Goal: Book appointment/travel/reservation

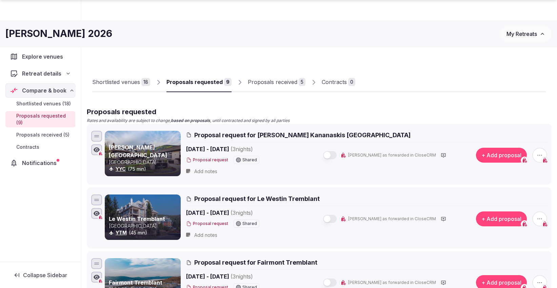
scroll to position [54, 0]
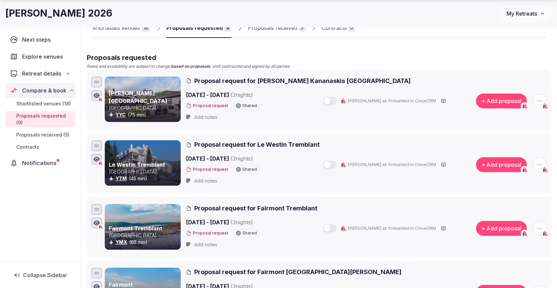
click at [517, 9] on button "My Retreats" at bounding box center [526, 13] width 52 height 17
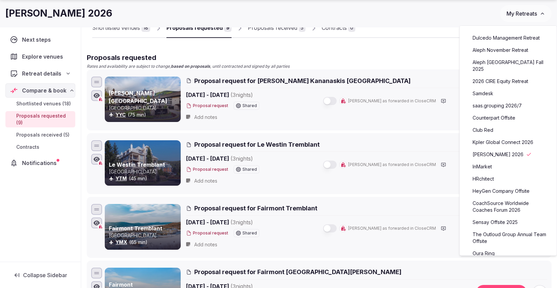
click at [47, 58] on span "Explore venues" at bounding box center [44, 57] width 44 height 8
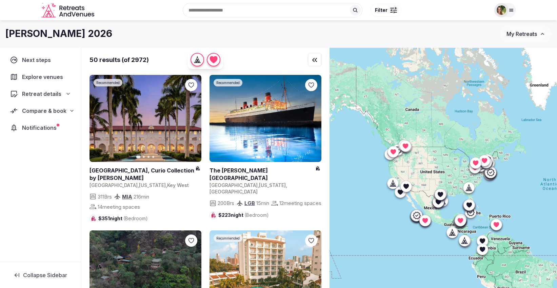
click at [215, 7] on div "Recent searches [GEOGRAPHIC_DATA], [GEOGRAPHIC_DATA], [GEOGRAPHIC_DATA] [GEOGRA…" at bounding box center [273, 10] width 180 height 14
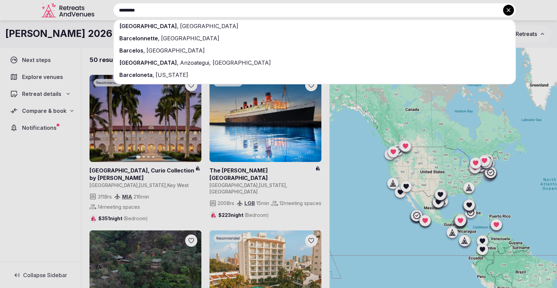
type input "*********"
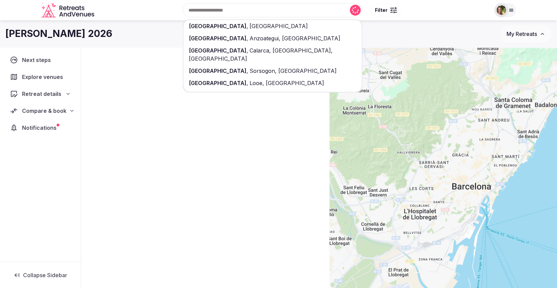
click at [237, 27] on div "[GEOGRAPHIC_DATA] , [GEOGRAPHIC_DATA]" at bounding box center [272, 26] width 178 height 12
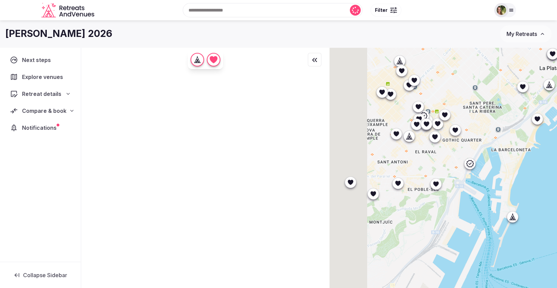
drag, startPoint x: 485, startPoint y: 166, endPoint x: 548, endPoint y: 181, distance: 65.4
click at [548, 181] on div at bounding box center [442, 179] width 227 height 264
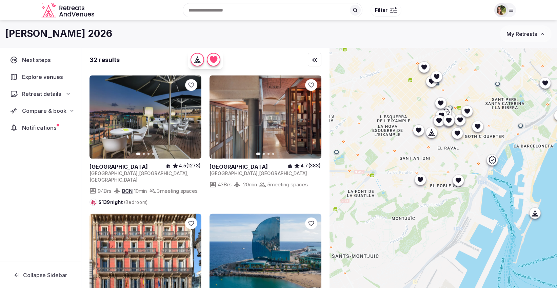
drag, startPoint x: 436, startPoint y: 217, endPoint x: 481, endPoint y: 207, distance: 46.9
click at [481, 207] on div at bounding box center [442, 179] width 227 height 264
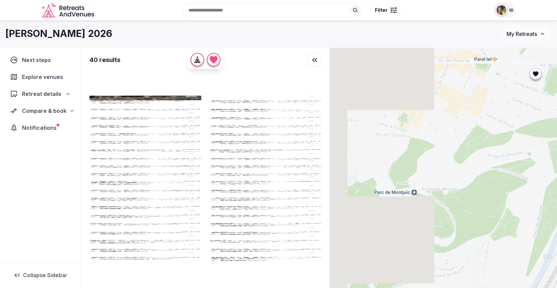
drag, startPoint x: 406, startPoint y: 182, endPoint x: 523, endPoint y: 177, distance: 116.4
click at [523, 177] on div at bounding box center [442, 179] width 227 height 264
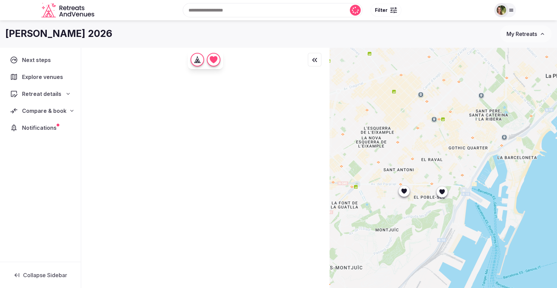
drag, startPoint x: 481, startPoint y: 219, endPoint x: 468, endPoint y: 261, distance: 44.3
click at [468, 261] on div at bounding box center [442, 179] width 227 height 264
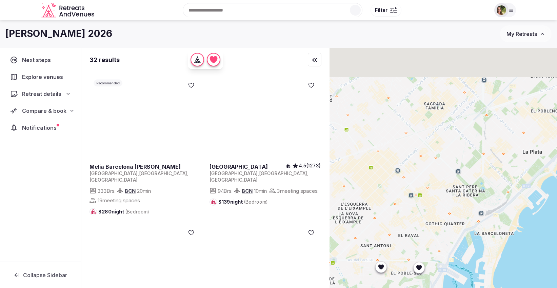
drag, startPoint x: 466, startPoint y: 153, endPoint x: 444, endPoint y: 222, distance: 73.2
click at [443, 226] on div at bounding box center [442, 179] width 227 height 264
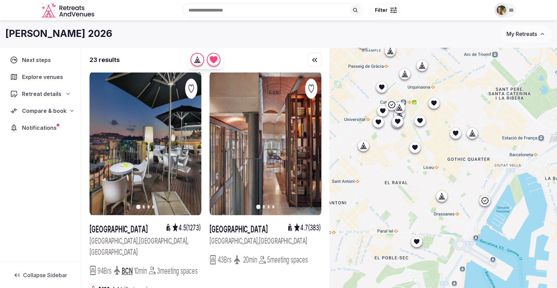
drag, startPoint x: 453, startPoint y: 206, endPoint x: 481, endPoint y: 138, distance: 74.0
click at [481, 138] on div at bounding box center [442, 179] width 227 height 264
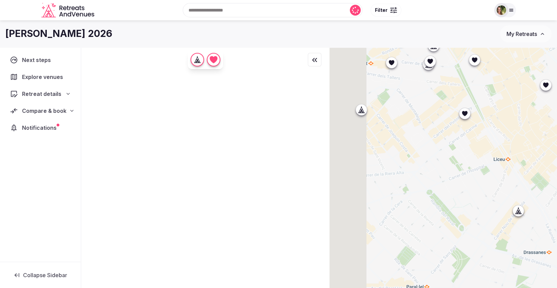
drag, startPoint x: 427, startPoint y: 154, endPoint x: 521, endPoint y: 182, distance: 98.0
click at [521, 182] on div at bounding box center [442, 179] width 227 height 264
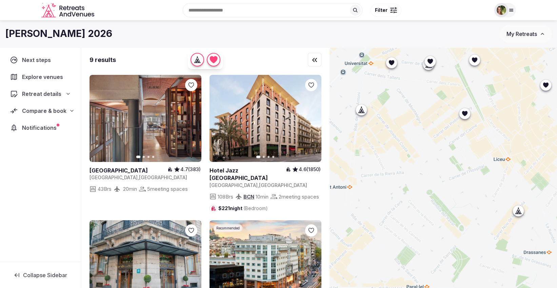
drag, startPoint x: 437, startPoint y: 183, endPoint x: 454, endPoint y: 181, distance: 17.7
click at [453, 181] on div at bounding box center [442, 179] width 227 height 264
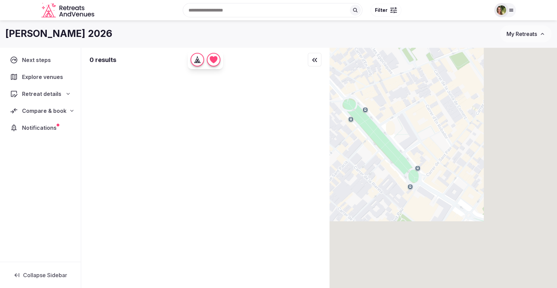
drag, startPoint x: 511, startPoint y: 215, endPoint x: 420, endPoint y: 117, distance: 133.6
click at [420, 117] on div at bounding box center [442, 179] width 227 height 264
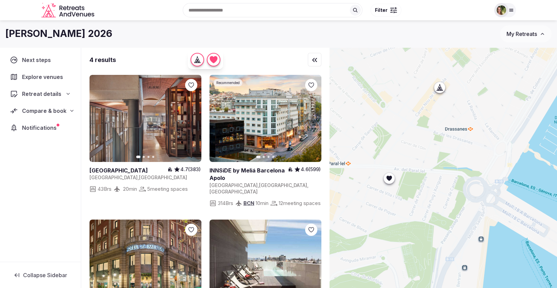
drag, startPoint x: 522, startPoint y: 222, endPoint x: 452, endPoint y: 150, distance: 100.2
click at [452, 150] on div at bounding box center [442, 179] width 227 height 264
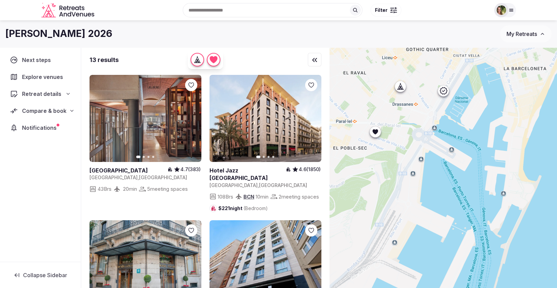
drag, startPoint x: 510, startPoint y: 205, endPoint x: 457, endPoint y: 163, distance: 68.3
click at [457, 163] on div at bounding box center [442, 179] width 227 height 264
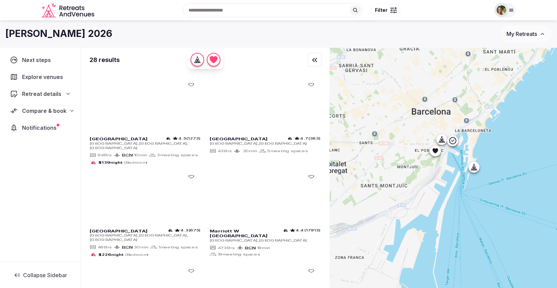
drag, startPoint x: 442, startPoint y: 226, endPoint x: 429, endPoint y: 174, distance: 53.8
click at [478, 173] on div at bounding box center [442, 179] width 227 height 264
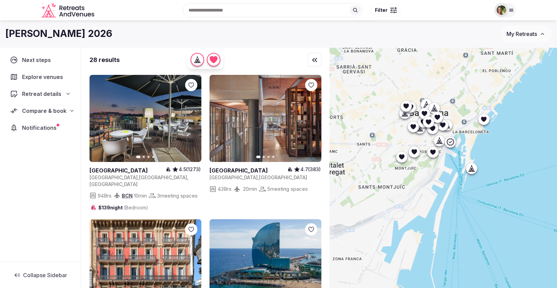
drag, startPoint x: 464, startPoint y: 197, endPoint x: 490, endPoint y: 188, distance: 28.1
click at [492, 188] on div at bounding box center [442, 179] width 227 height 264
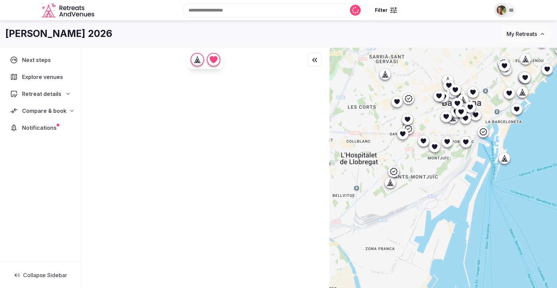
drag, startPoint x: 422, startPoint y: 181, endPoint x: 490, endPoint y: 195, distance: 69.6
click at [490, 195] on div at bounding box center [442, 179] width 227 height 264
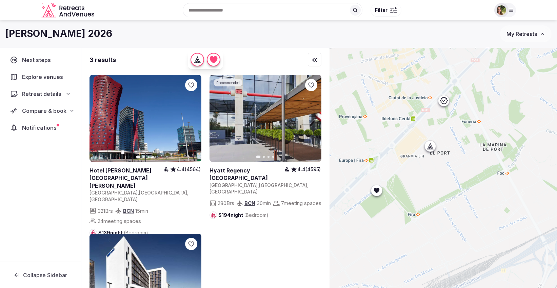
drag, startPoint x: 477, startPoint y: 214, endPoint x: 515, endPoint y: 217, distance: 37.4
click at [515, 217] on div at bounding box center [442, 179] width 227 height 264
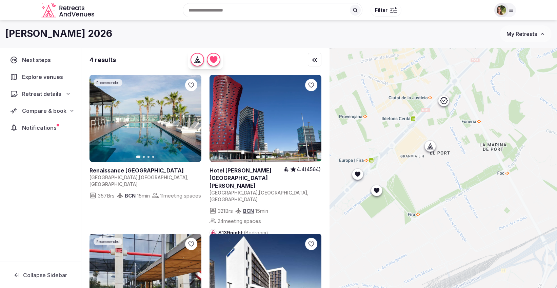
drag, startPoint x: 512, startPoint y: 18, endPoint x: 509, endPoint y: 14, distance: 4.8
click at [510, 16] on div "Recent searches [GEOGRAPHIC_DATA], [GEOGRAPHIC_DATA] [GEOGRAPHIC_DATA], [GEOGRA…" at bounding box center [278, 10] width 475 height 35
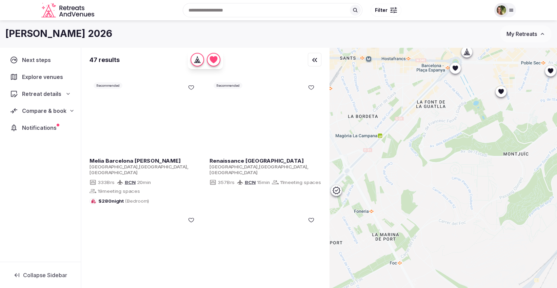
drag, startPoint x: 421, startPoint y: 125, endPoint x: 477, endPoint y: 212, distance: 103.8
click at [477, 212] on div at bounding box center [442, 179] width 227 height 264
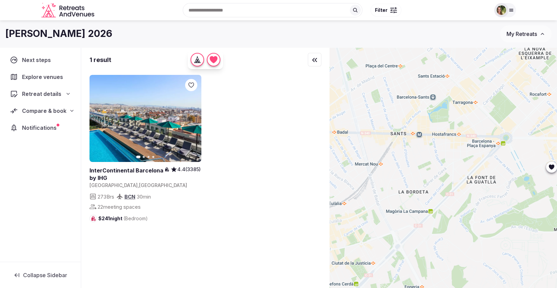
drag, startPoint x: 414, startPoint y: 126, endPoint x: 464, endPoint y: 201, distance: 89.8
click at [464, 201] on div at bounding box center [442, 179] width 227 height 264
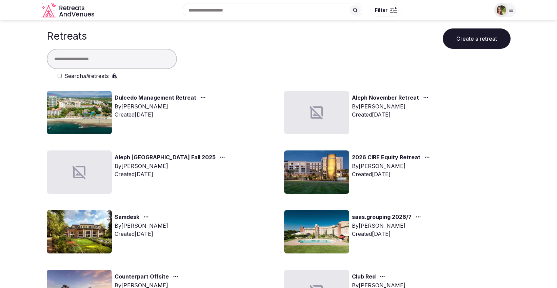
click at [475, 31] on button "Create a retreat" at bounding box center [477, 38] width 68 height 20
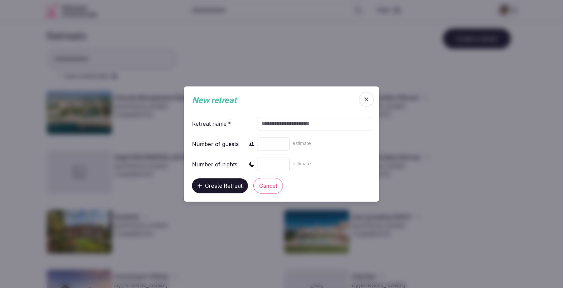
click at [326, 126] on input "text" at bounding box center [314, 124] width 114 height 14
type input "**********"
click at [229, 188] on span "Create Retreat" at bounding box center [224, 185] width 38 height 7
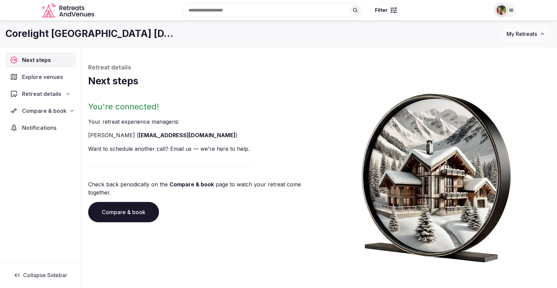
click at [43, 76] on span "Explore venues" at bounding box center [44, 77] width 44 height 8
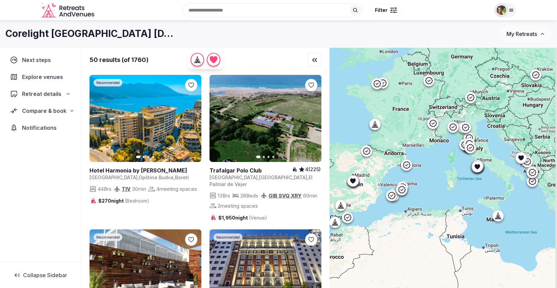
click at [230, 11] on input "text" at bounding box center [273, 10] width 180 height 14
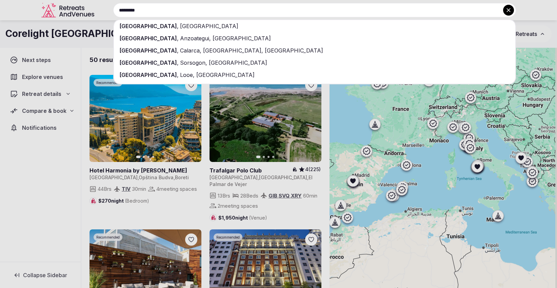
type input "*********"
click at [173, 27] on div "[GEOGRAPHIC_DATA] , [GEOGRAPHIC_DATA]" at bounding box center [314, 26] width 401 height 12
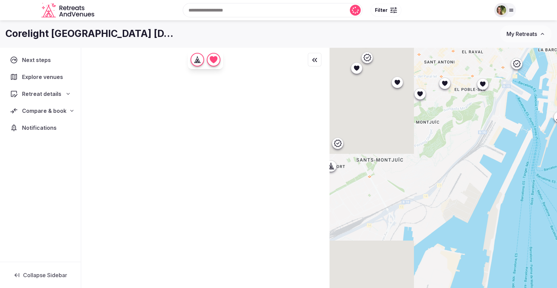
drag, startPoint x: 442, startPoint y: 214, endPoint x: 559, endPoint y: 205, distance: 117.0
click at [557, 205] on html "Recent searches Barcelona, Spain Puerto Vallarta, Jalisco, Mexico Costa Rica Du…" at bounding box center [278, 155] width 557 height 311
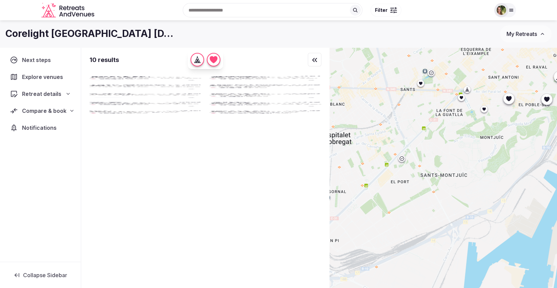
drag, startPoint x: 440, startPoint y: 196, endPoint x: 510, endPoint y: 212, distance: 71.5
click at [510, 212] on div at bounding box center [442, 179] width 227 height 264
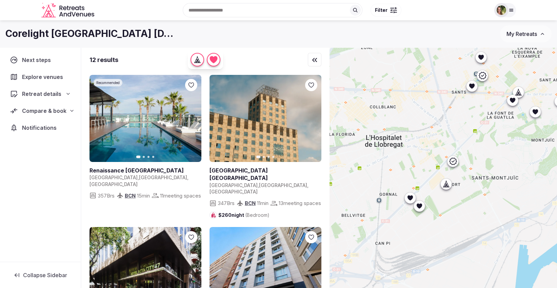
drag, startPoint x: 428, startPoint y: 193, endPoint x: 481, endPoint y: 196, distance: 52.3
click at [481, 196] on div at bounding box center [442, 179] width 227 height 264
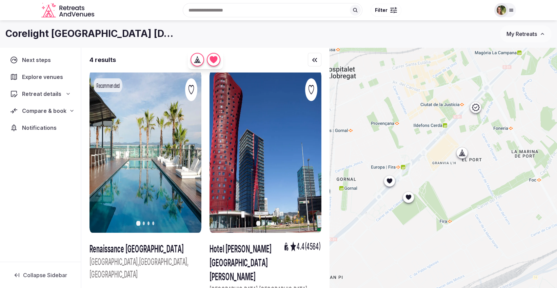
drag, startPoint x: 461, startPoint y: 223, endPoint x: 510, endPoint y: 209, distance: 51.4
click at [510, 209] on div at bounding box center [442, 179] width 227 height 264
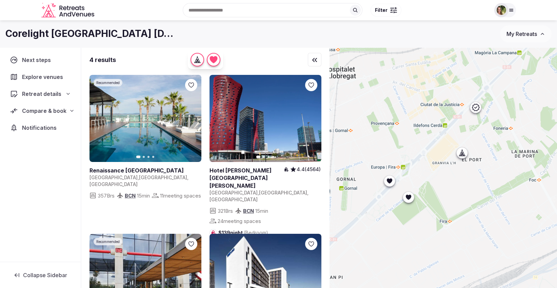
click at [394, 184] on div at bounding box center [389, 181] width 11 height 11
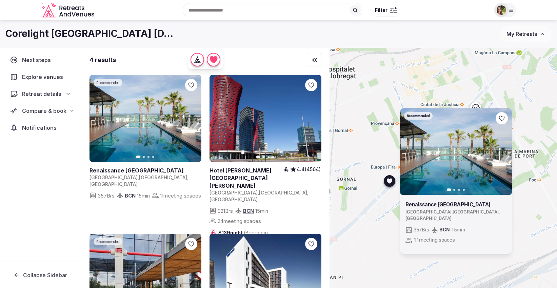
click at [0, 0] on icon at bounding box center [0, 0] width 0 height 0
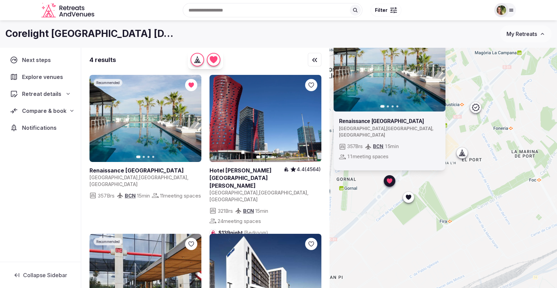
click at [409, 199] on icon at bounding box center [408, 197] width 7 height 7
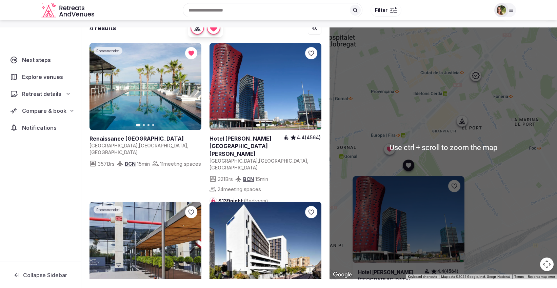
scroll to position [38, 0]
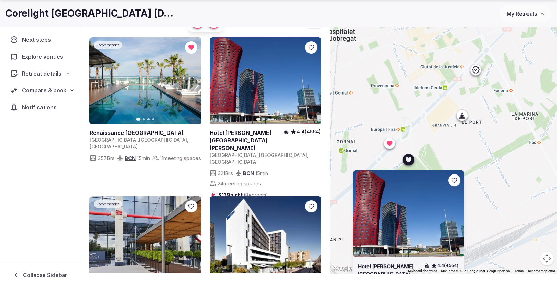
click at [0, 0] on icon at bounding box center [0, 0] width 0 height 0
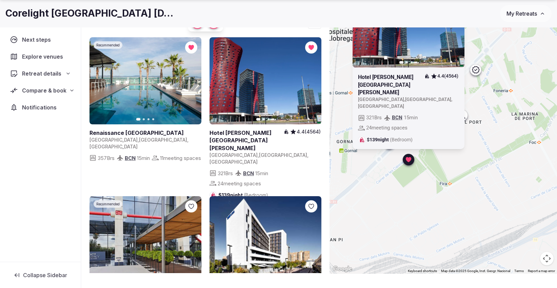
click at [490, 161] on div "Previous slide Next slide Hotel Santos Porta Fira 4.4 (4564) Spain , Catalunya …" at bounding box center [442, 142] width 227 height 264
click at [429, 205] on div "Previous slide Next slide Hotel Santos Porta Fira 4.4 (4564) Spain , Catalunya …" at bounding box center [442, 142] width 227 height 264
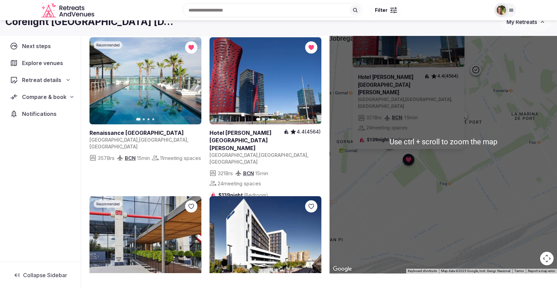
scroll to position [0, 0]
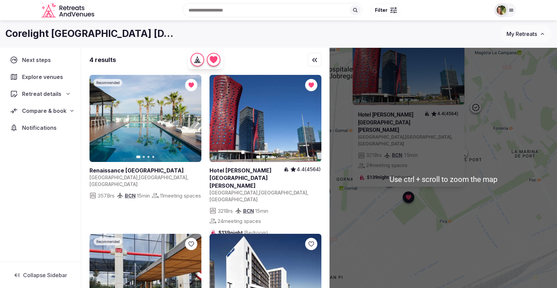
click at [488, 150] on div "Previous slide Next slide Hotel Santos Porta Fira 4.4 (4564) Spain , Catalunya …" at bounding box center [442, 179] width 227 height 264
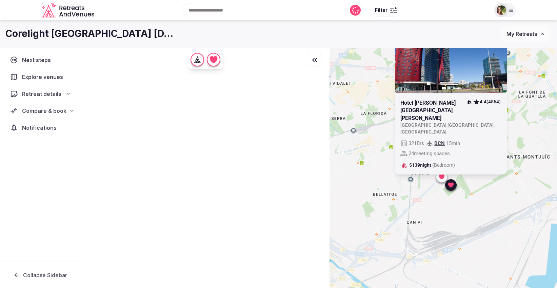
click at [468, 215] on div "Previous slide Next slide Hotel Santos Porta Fira 4.4 (4564) Spain , Catalunya …" at bounding box center [442, 179] width 227 height 264
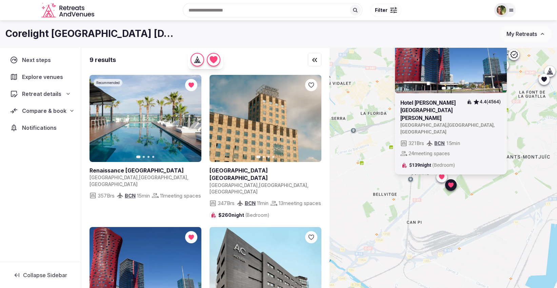
click at [521, 124] on div "Previous slide Next slide Hotel Santos Porta Fira 4.4 (4564) Spain , Catalunya …" at bounding box center [442, 179] width 227 height 264
click at [456, 190] on div at bounding box center [450, 185] width 11 height 11
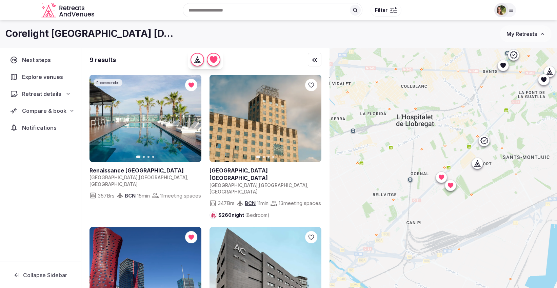
click at [479, 166] on icon at bounding box center [478, 165] width 2 height 2
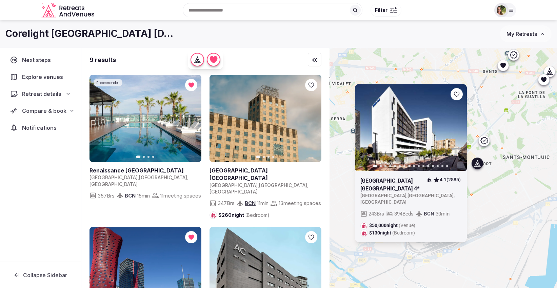
click at [0, 0] on icon at bounding box center [0, 0] width 0 height 0
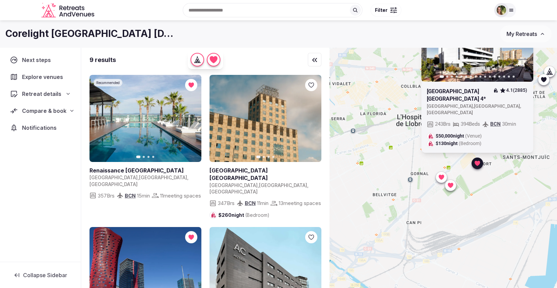
click at [512, 193] on div "Previous slide Next slide Hotel SB Plaza Europa 4* 4.1 (2885) Spain , Catalunya…" at bounding box center [442, 179] width 227 height 264
click at [480, 165] on icon at bounding box center [477, 163] width 5 height 5
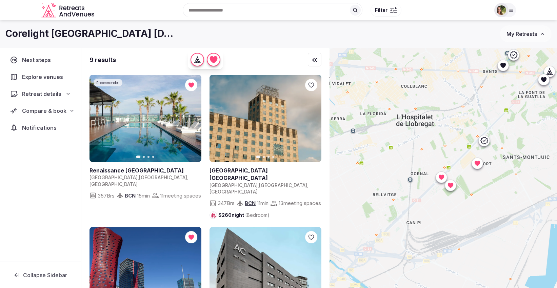
click at [487, 141] on icon at bounding box center [483, 140] width 7 height 7
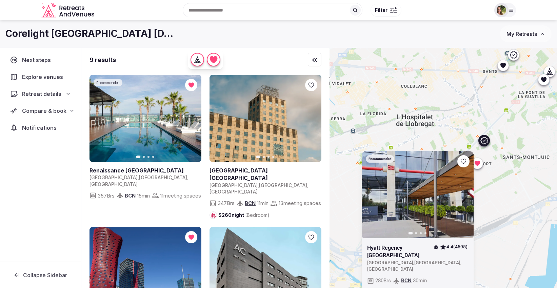
click at [0, 0] on icon at bounding box center [0, 0] width 0 height 0
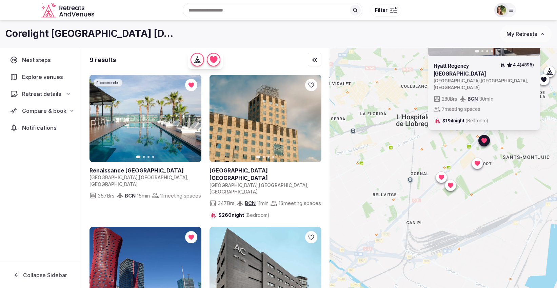
click at [510, 191] on div "Recommended Previous slide Next slide Hyatt Regency Barcelona Tower 4.4 (4595) …" at bounding box center [442, 179] width 227 height 264
click at [488, 147] on div "Recommended Previous slide Next slide Hyatt Regency Barcelona Tower 4.4 (4595) …" at bounding box center [442, 179] width 227 height 264
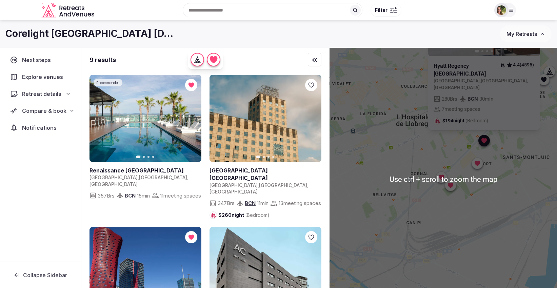
scroll to position [38, 0]
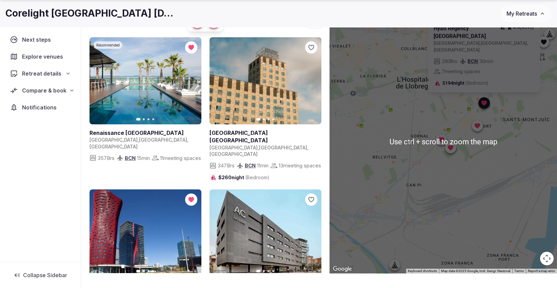
click at [519, 178] on div "Recommended Previous slide Next slide Hyatt Regency Barcelona Tower 4.4 (4595) …" at bounding box center [442, 142] width 227 height 264
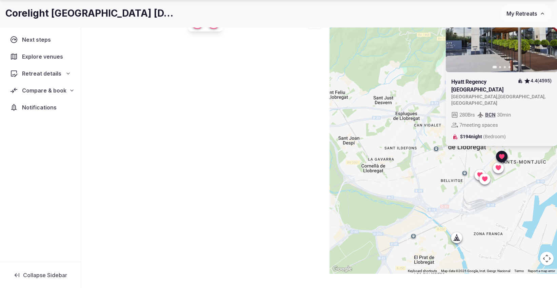
click at [462, 210] on div "Recommended Previous slide Next slide Hyatt Regency Barcelona Tower 4.4 (4595) …" at bounding box center [442, 142] width 227 height 264
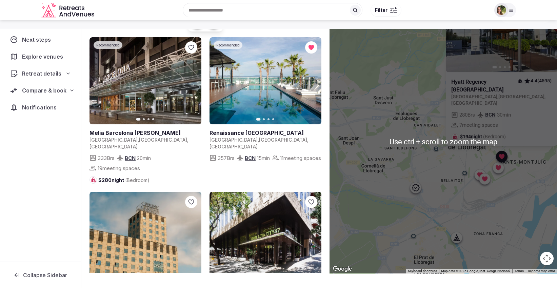
scroll to position [0, 0]
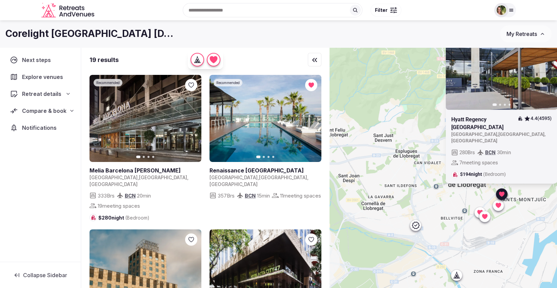
click at [503, 199] on div at bounding box center [501, 194] width 11 height 11
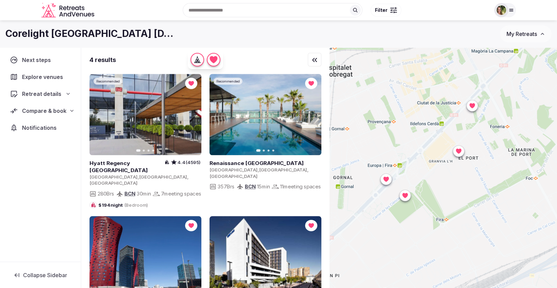
drag, startPoint x: 475, startPoint y: 206, endPoint x: 512, endPoint y: 206, distance: 37.6
click at [512, 206] on div at bounding box center [442, 179] width 227 height 264
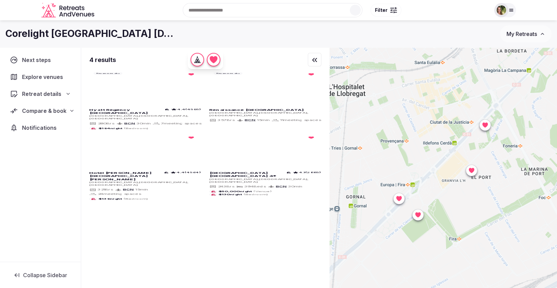
drag, startPoint x: 472, startPoint y: 204, endPoint x: 488, endPoint y: 220, distance: 22.8
click at [487, 224] on div at bounding box center [442, 179] width 227 height 264
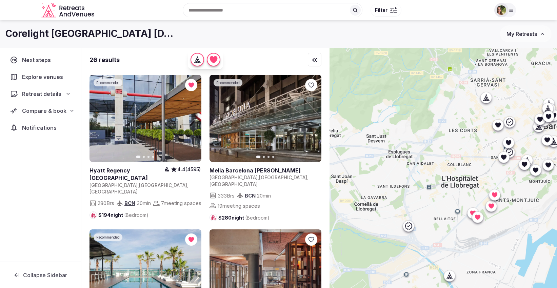
click at [412, 229] on icon at bounding box center [408, 226] width 7 height 7
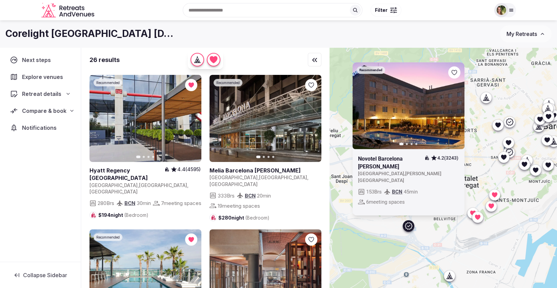
click at [530, 237] on div "Recommended Previous slide Next slide Novotel Barcelona Cornella 4.2 (3243) Spa…" at bounding box center [442, 179] width 227 height 264
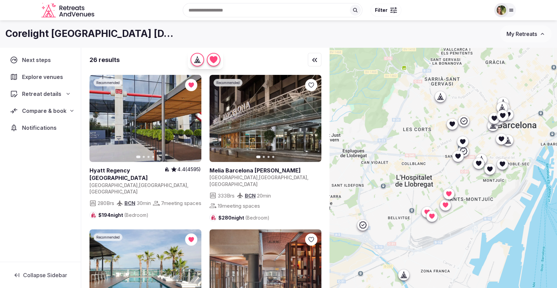
drag, startPoint x: 526, startPoint y: 216, endPoint x: 478, endPoint y: 215, distance: 47.8
click at [478, 215] on div at bounding box center [442, 179] width 227 height 264
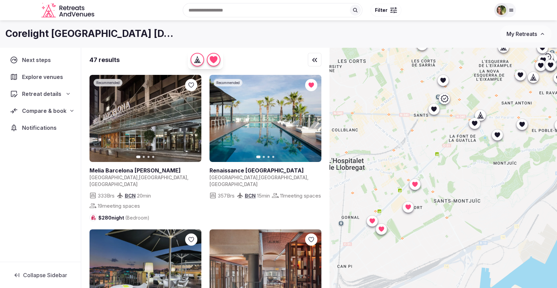
click at [490, 220] on div at bounding box center [442, 179] width 227 height 264
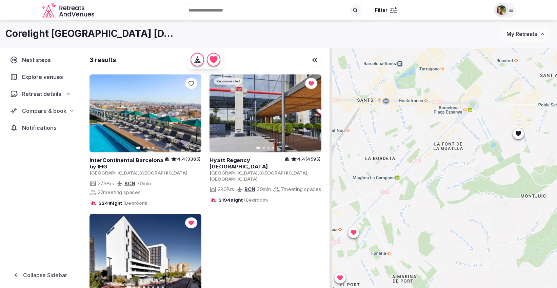
drag, startPoint x: 464, startPoint y: 148, endPoint x: 469, endPoint y: 219, distance: 70.7
click at [469, 219] on div at bounding box center [442, 179] width 227 height 264
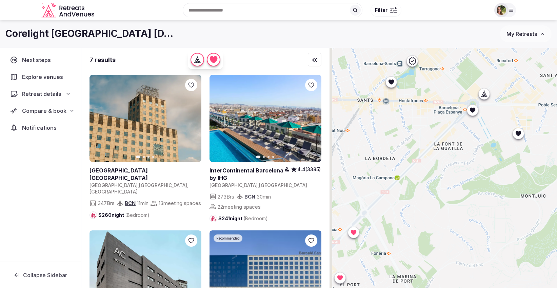
click at [475, 115] on div at bounding box center [472, 110] width 11 height 11
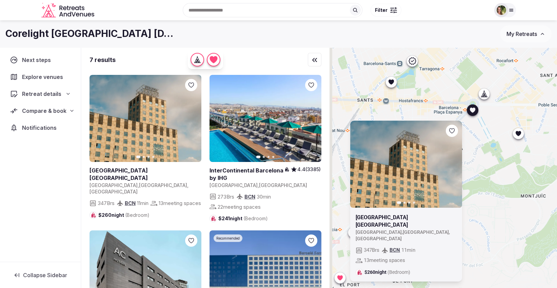
click at [395, 86] on div at bounding box center [390, 82] width 11 height 11
